Goal: Submit feedback/report problem

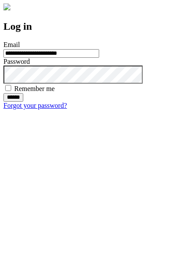
type input "**********"
click at [23, 102] on input "******" at bounding box center [13, 97] width 20 height 9
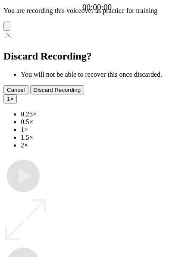
type input "**********"
